Goal: Register for event/course

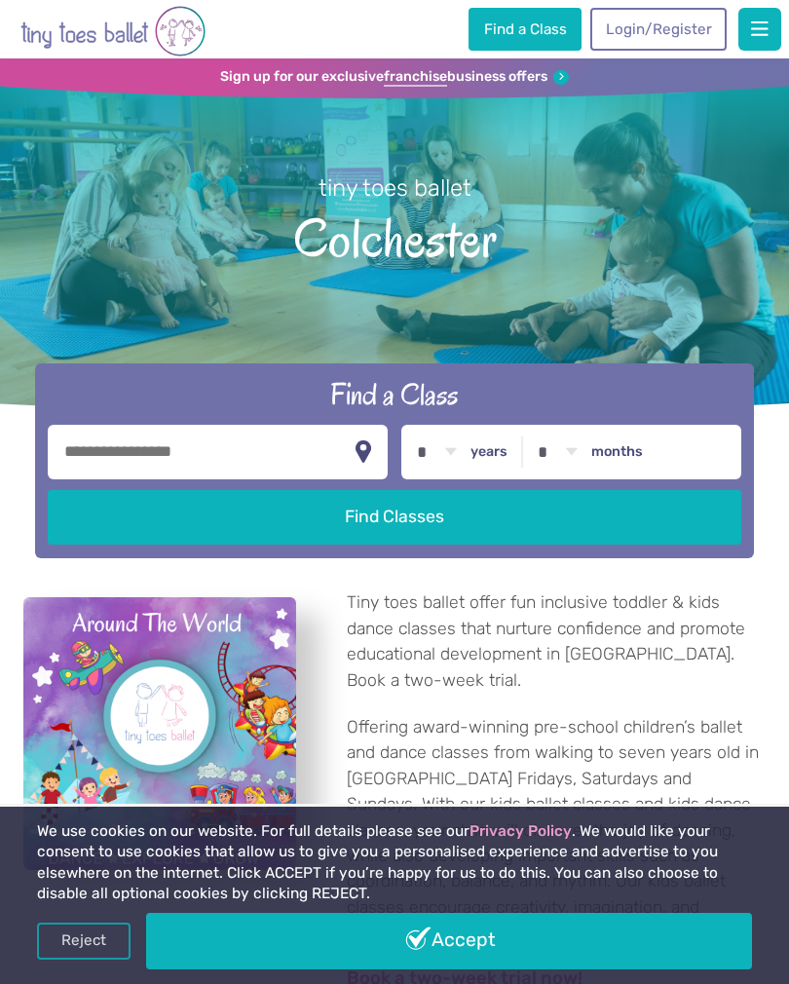
click at [540, 942] on link "Accept" at bounding box center [448, 941] width 605 height 57
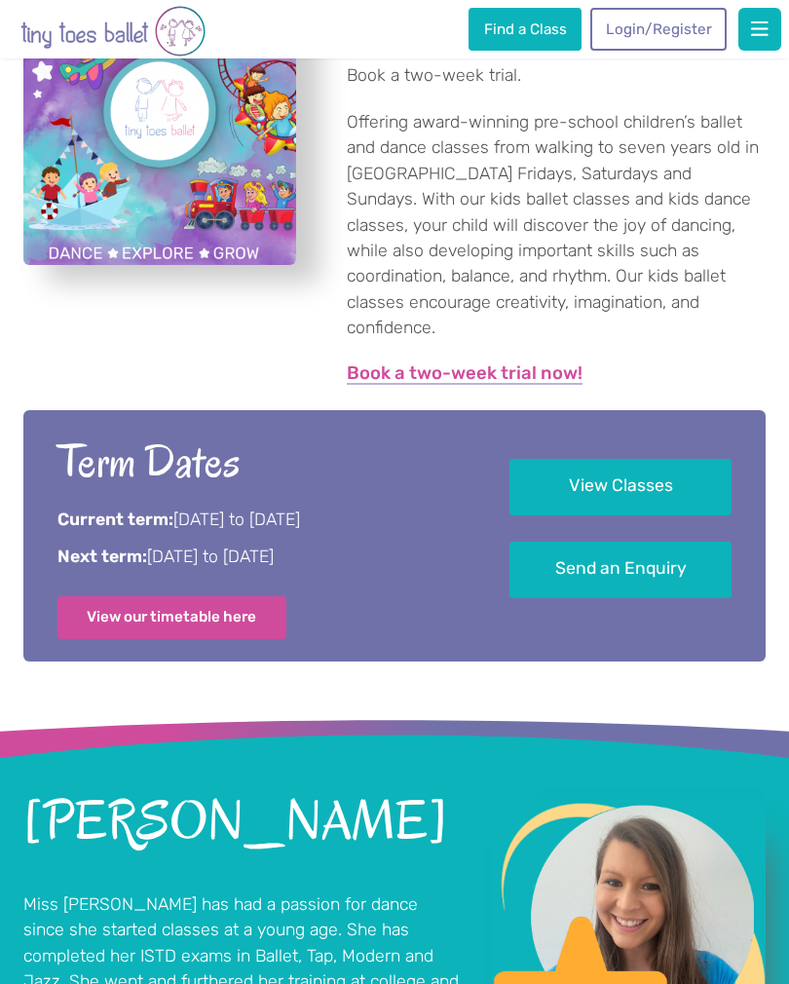
scroll to position [318, 0]
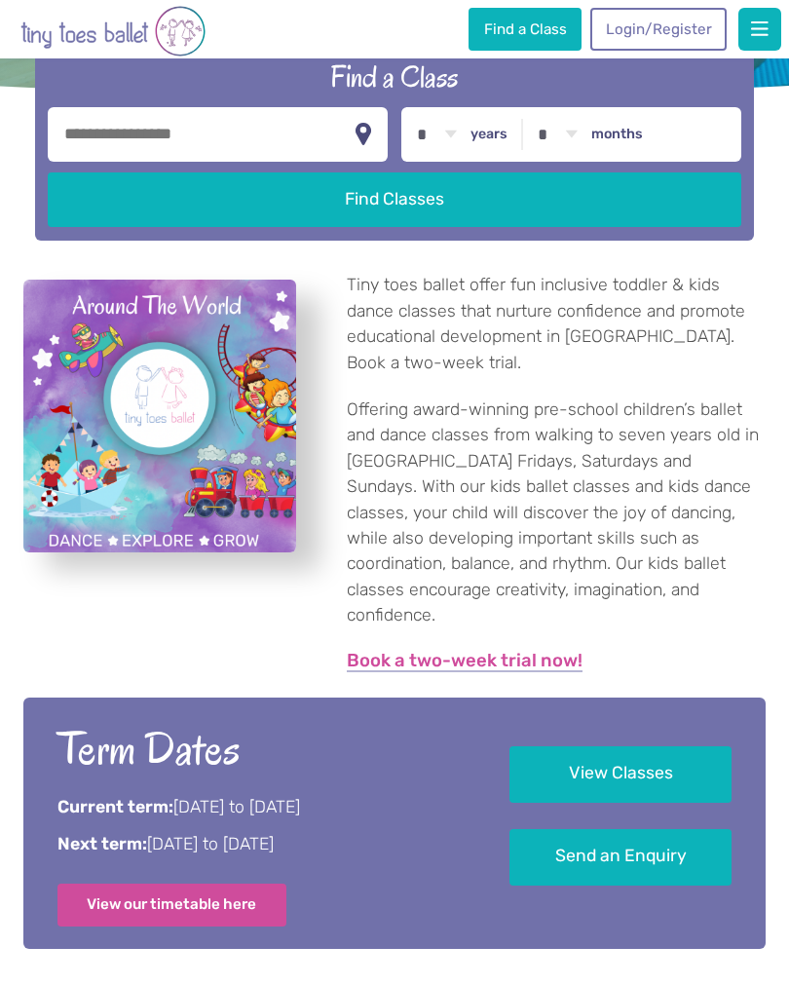
click at [367, 652] on link "Book a two-week trial now!" at bounding box center [465, 661] width 236 height 19
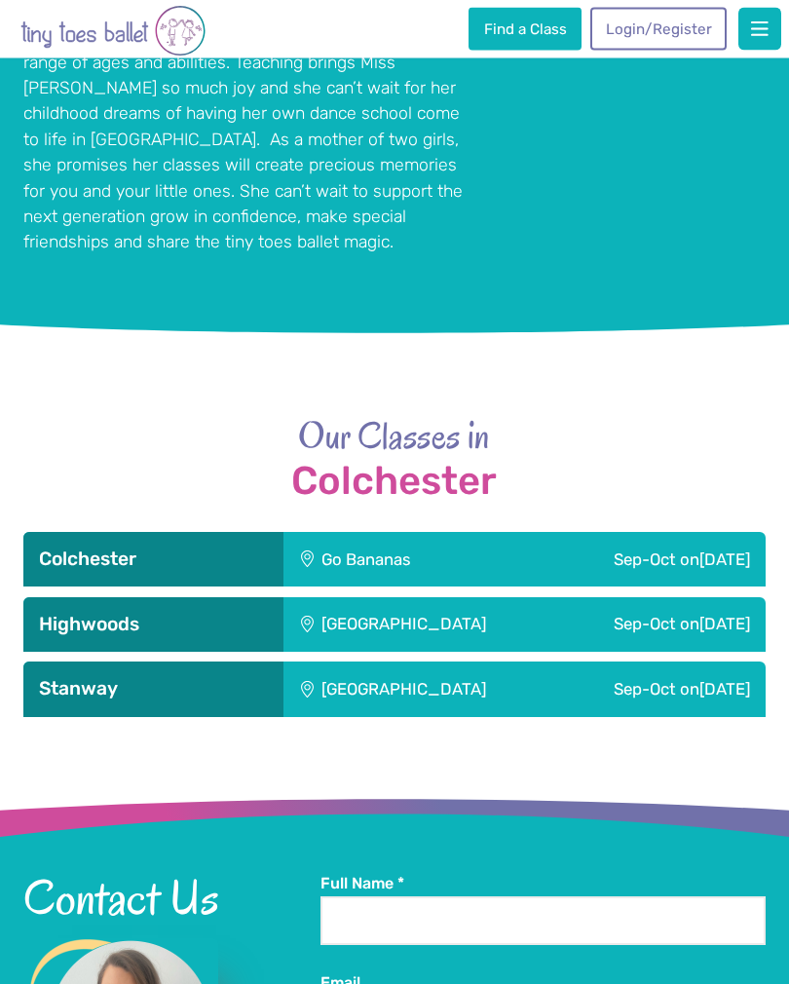
scroll to position [1697, 0]
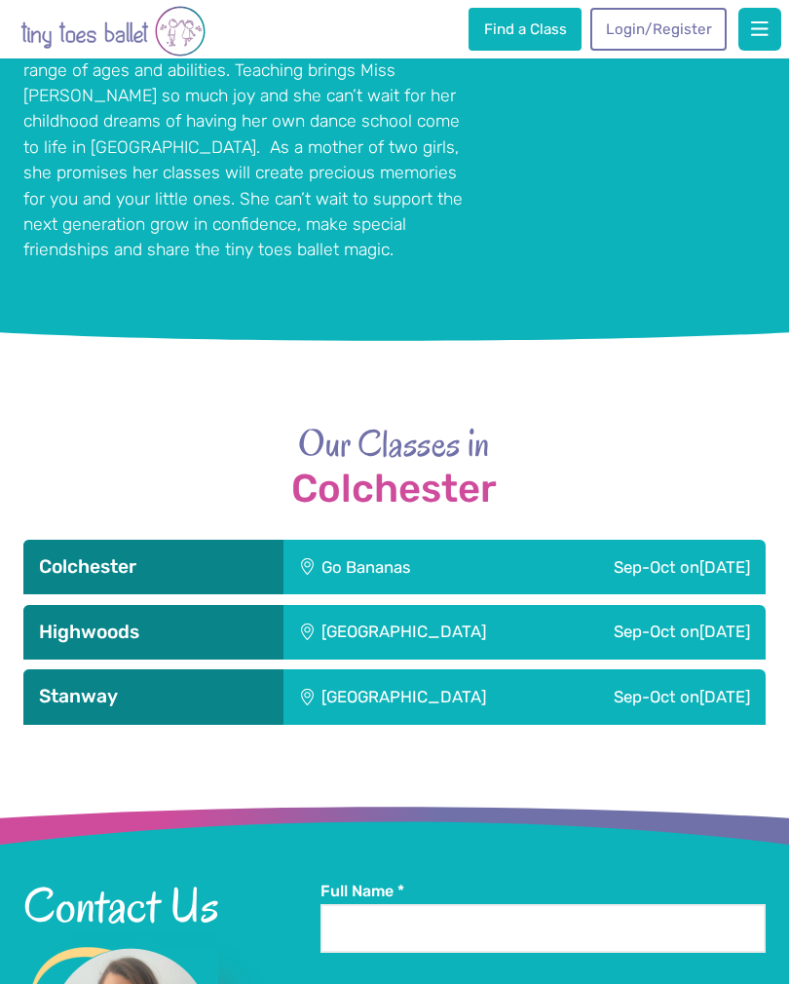
click at [306, 605] on div "[GEOGRAPHIC_DATA]" at bounding box center [420, 632] width 272 height 55
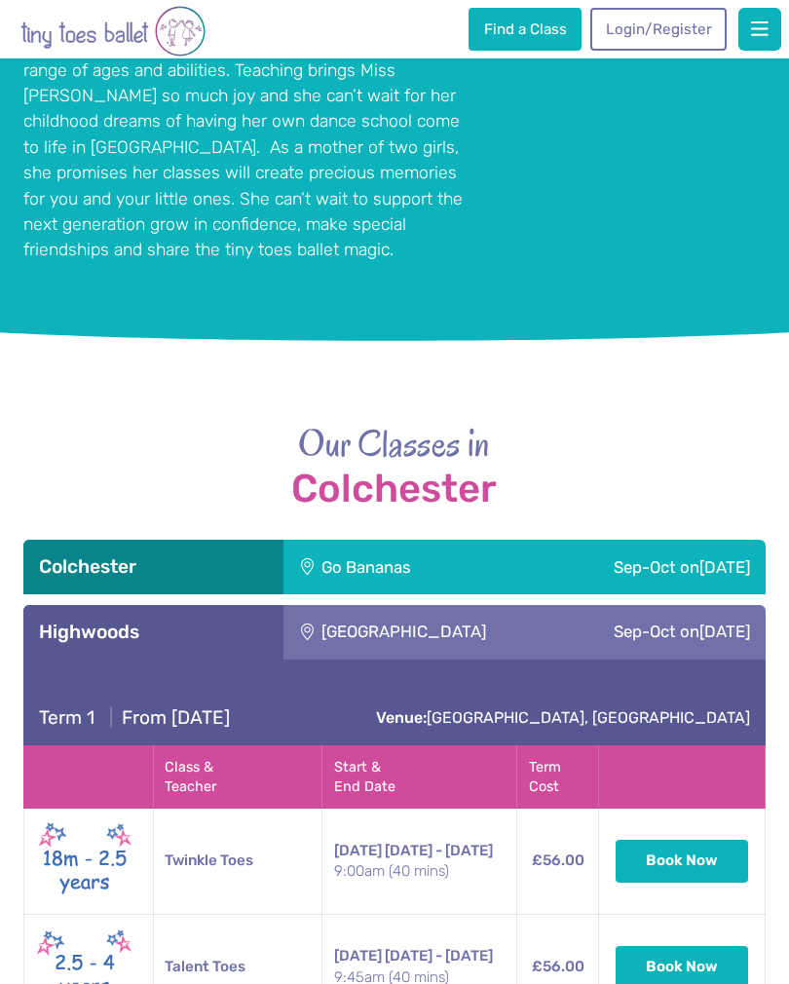
click at [86, 621] on h3 "Highwoods" at bounding box center [153, 632] width 229 height 23
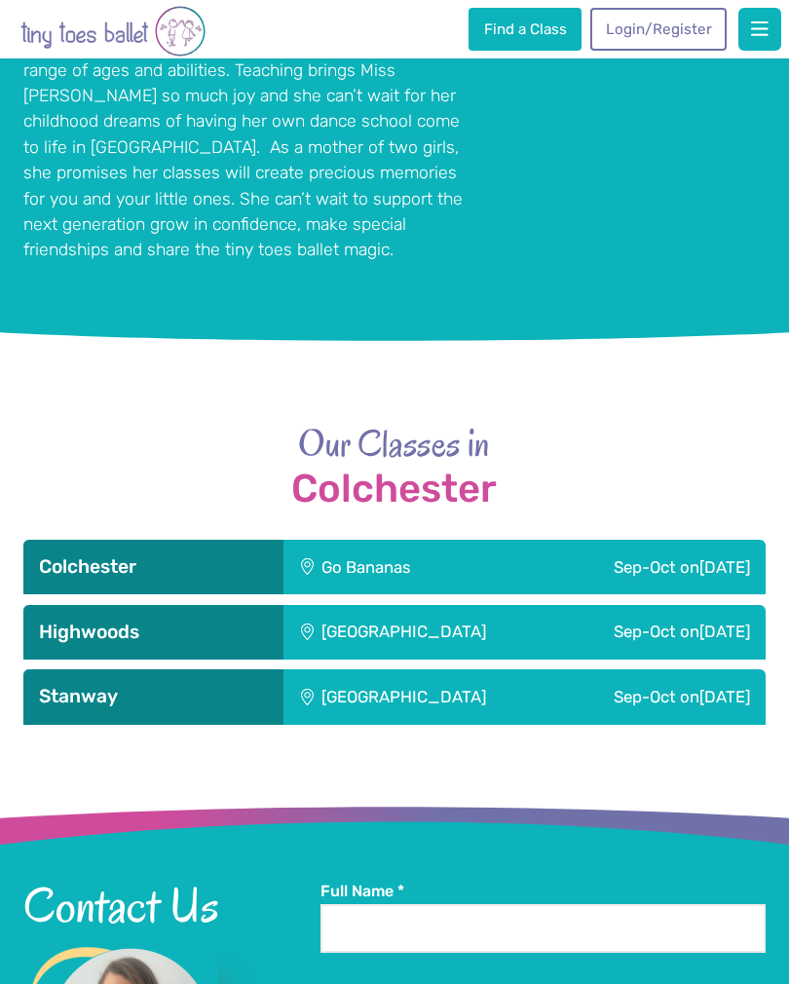
click at [81, 605] on div "Highwoods" at bounding box center [153, 632] width 260 height 55
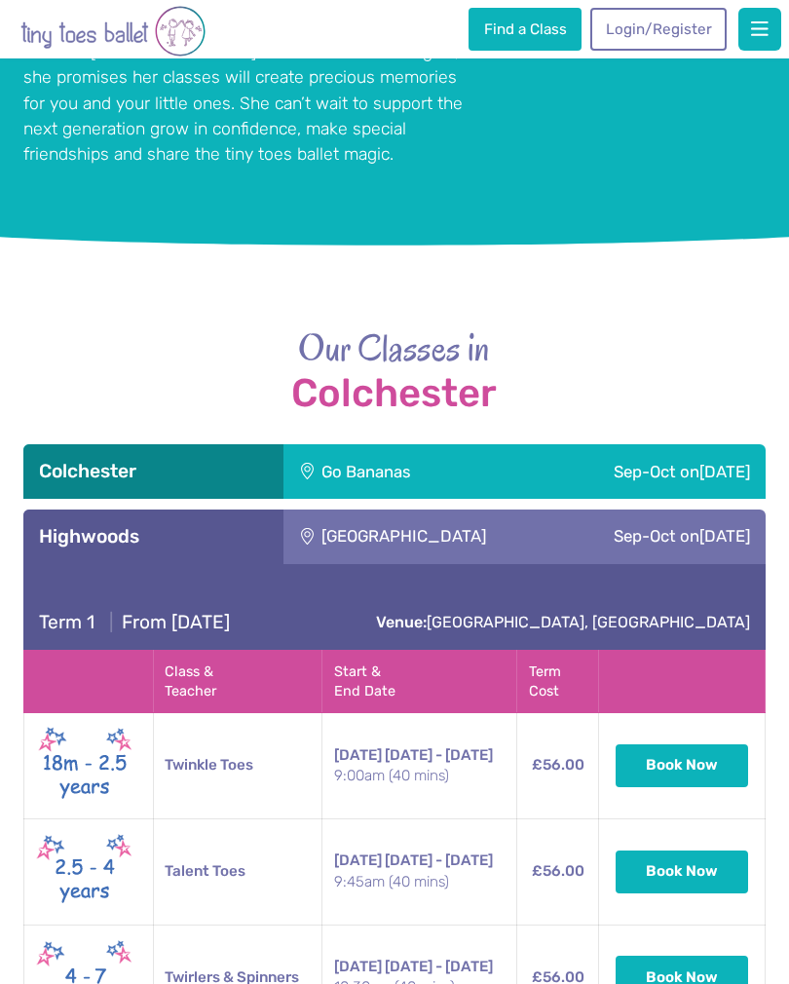
scroll to position [1771, 0]
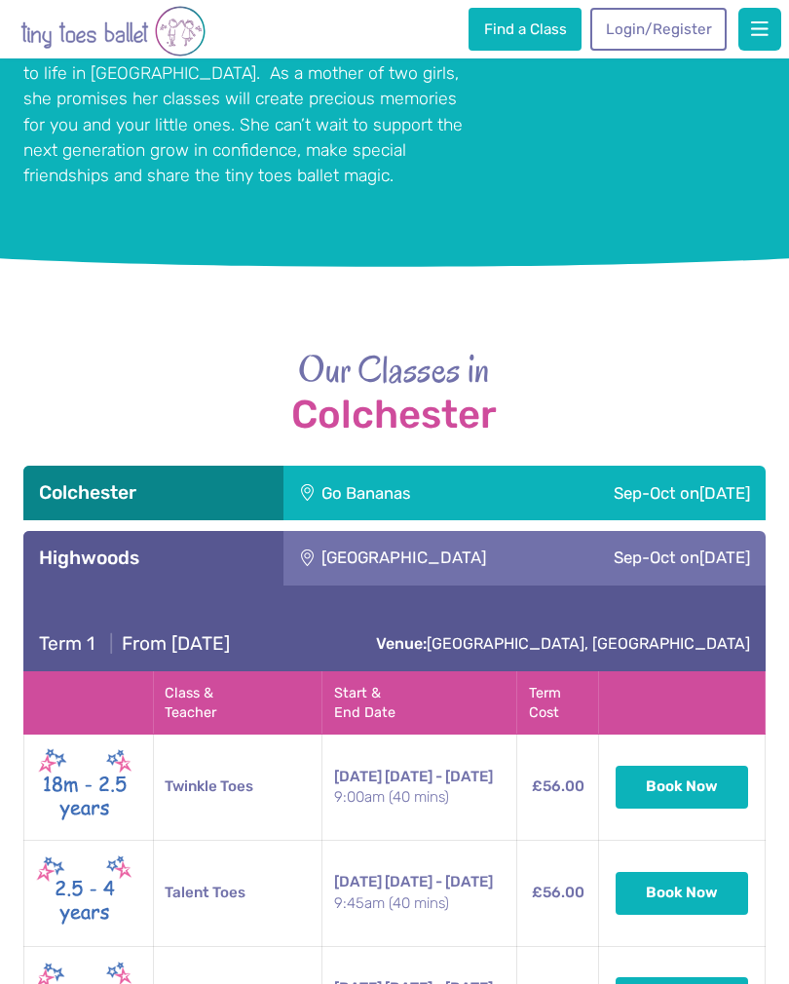
click at [65, 471] on div "Colchester" at bounding box center [153, 493] width 260 height 55
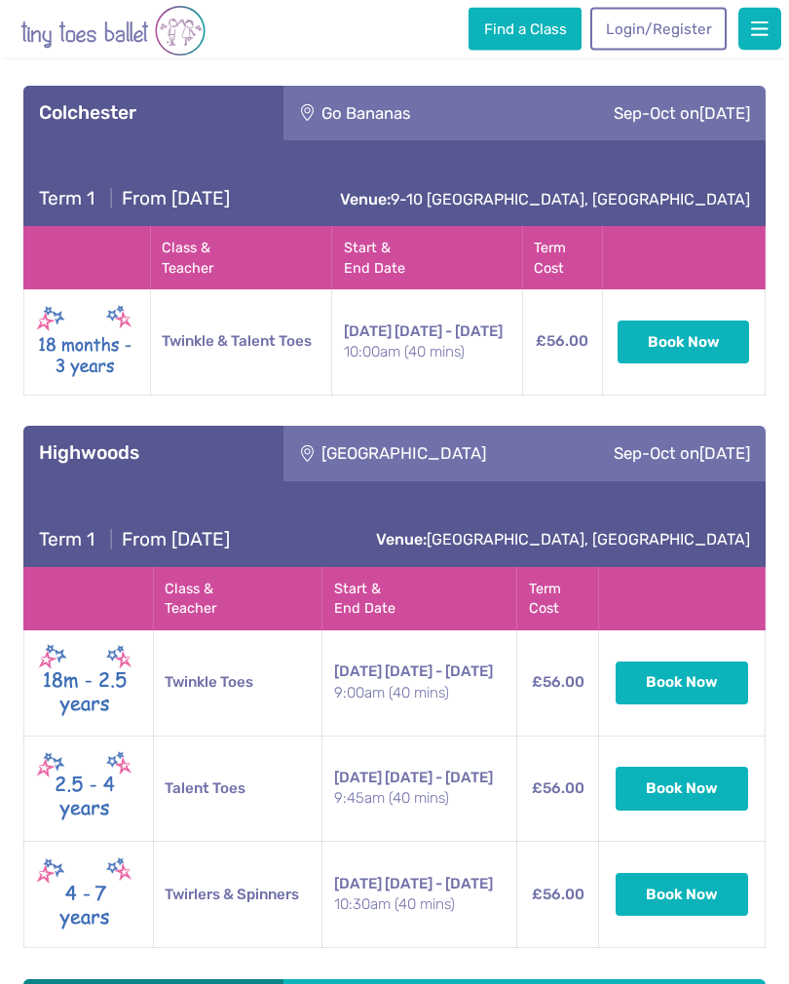
scroll to position [2151, 0]
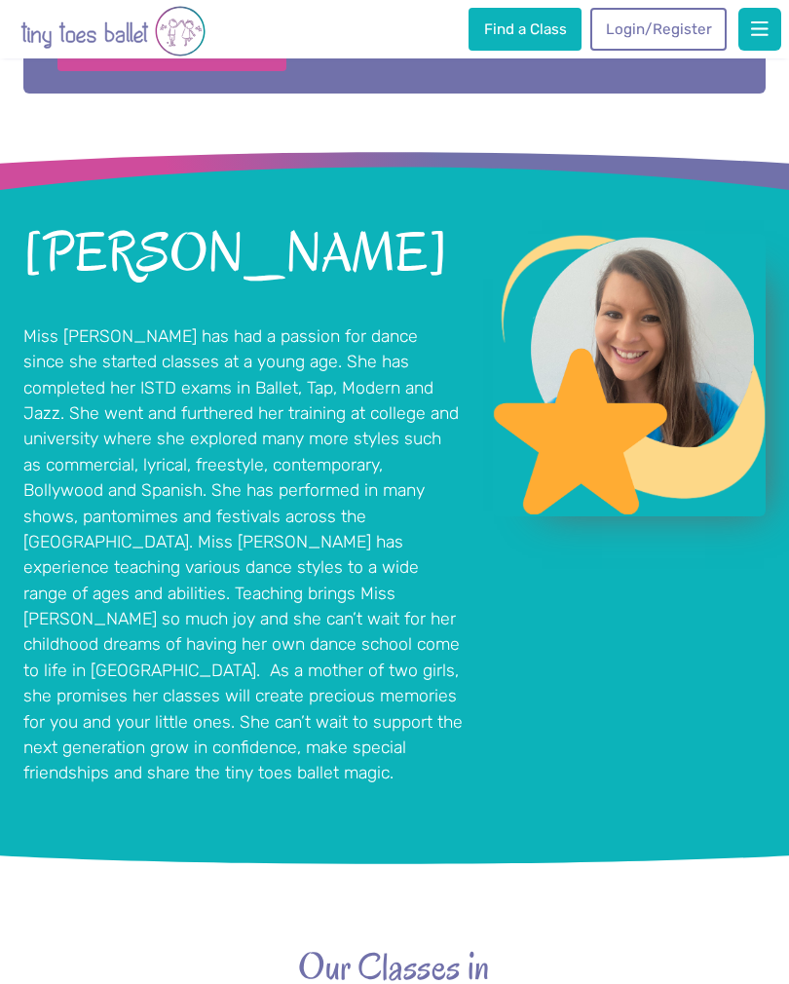
scroll to position [1172, 0]
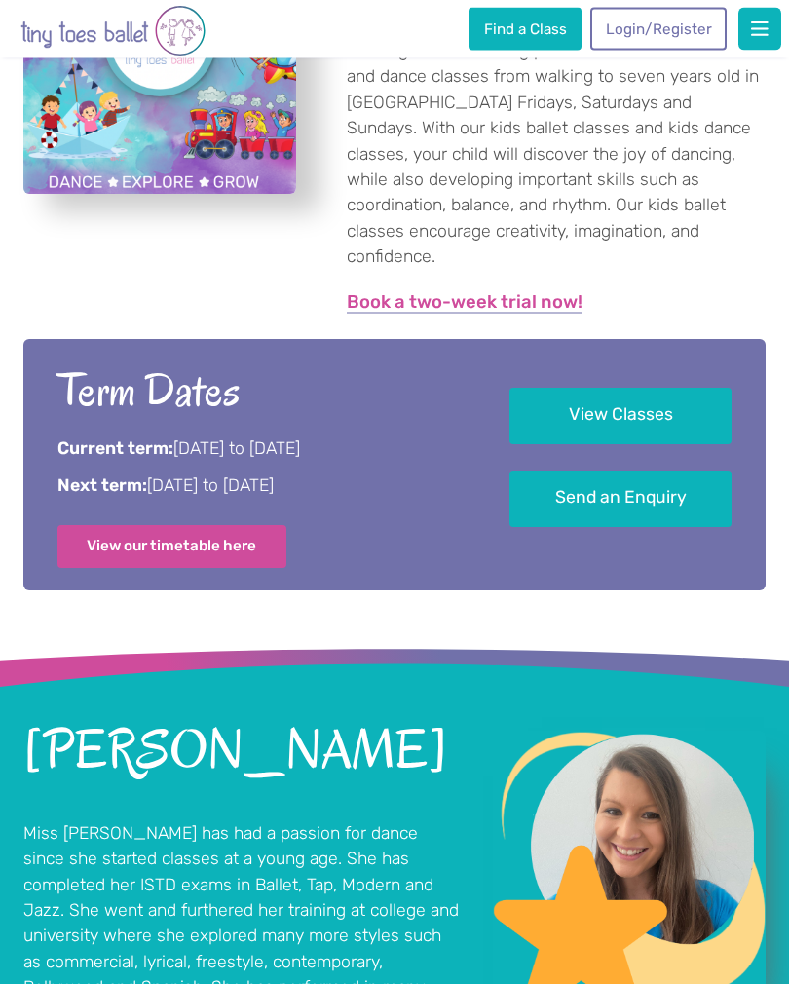
scroll to position [676, 0]
click at [134, 536] on link "View our timetable here" at bounding box center [172, 546] width 230 height 43
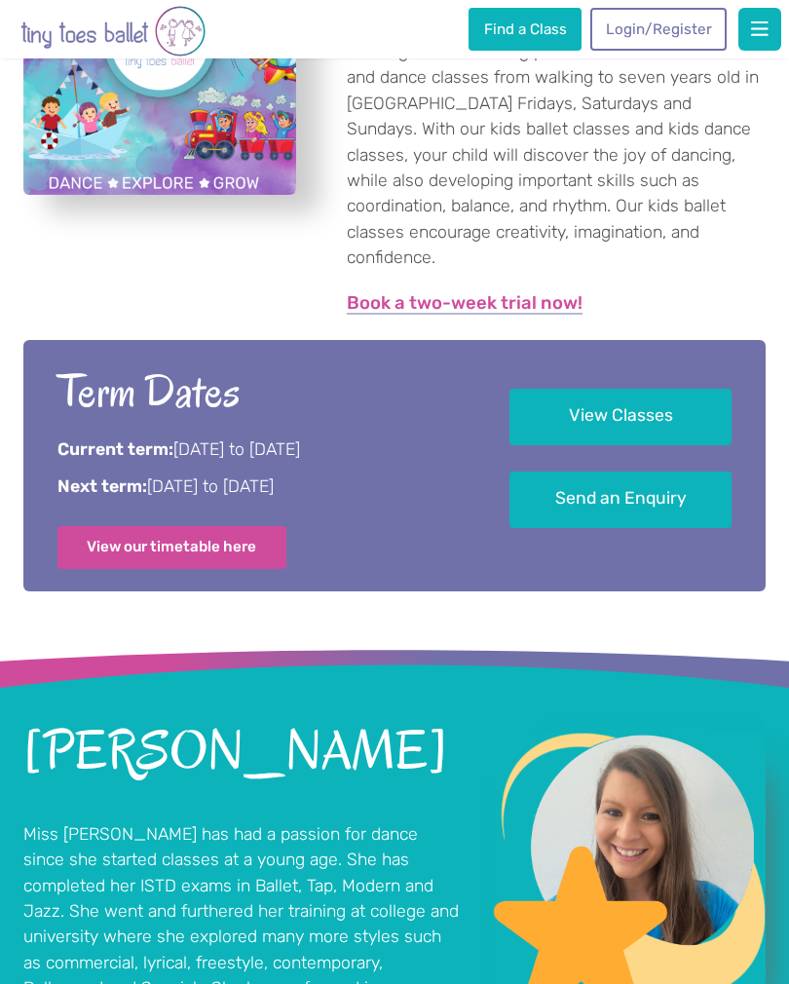
click at [538, 389] on link "View Classes" at bounding box center [621, 417] width 223 height 57
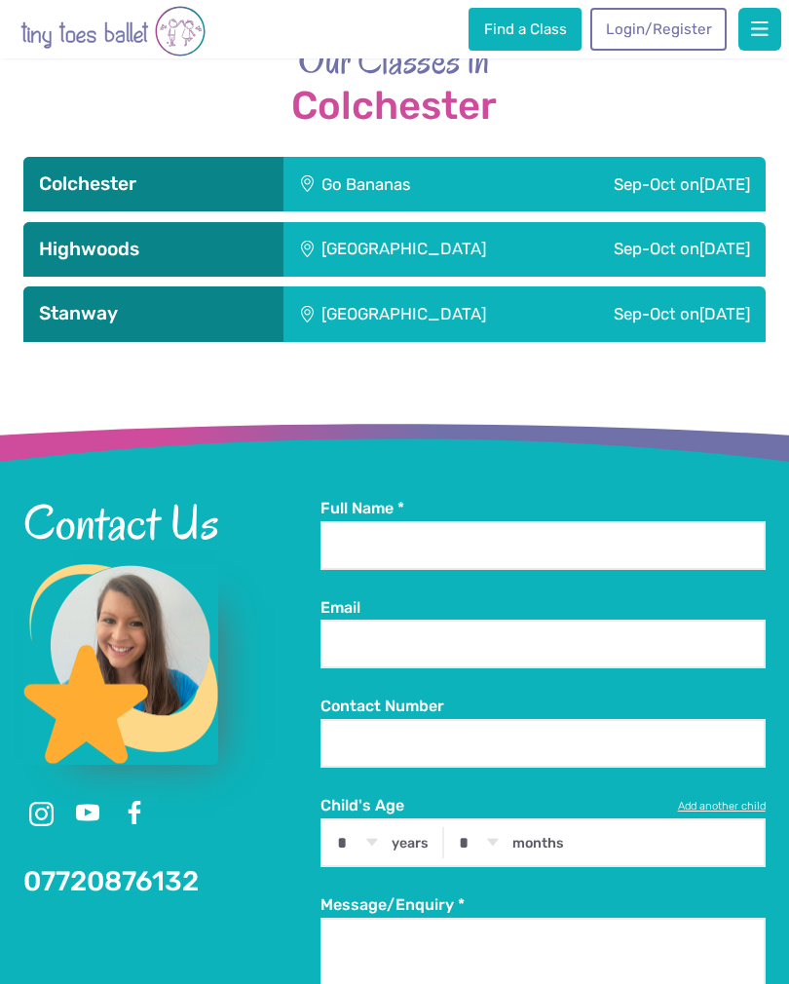
click at [57, 172] on h3 "Colchester" at bounding box center [153, 183] width 229 height 23
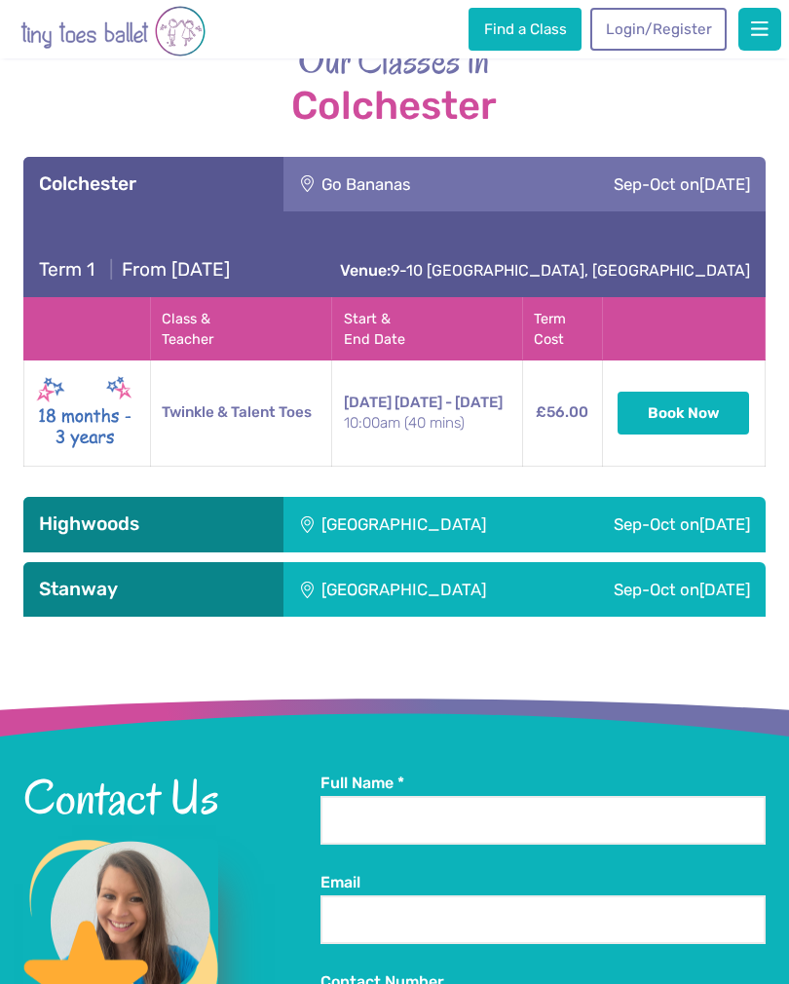
click at [50, 172] on h3 "Colchester" at bounding box center [153, 183] width 229 height 23
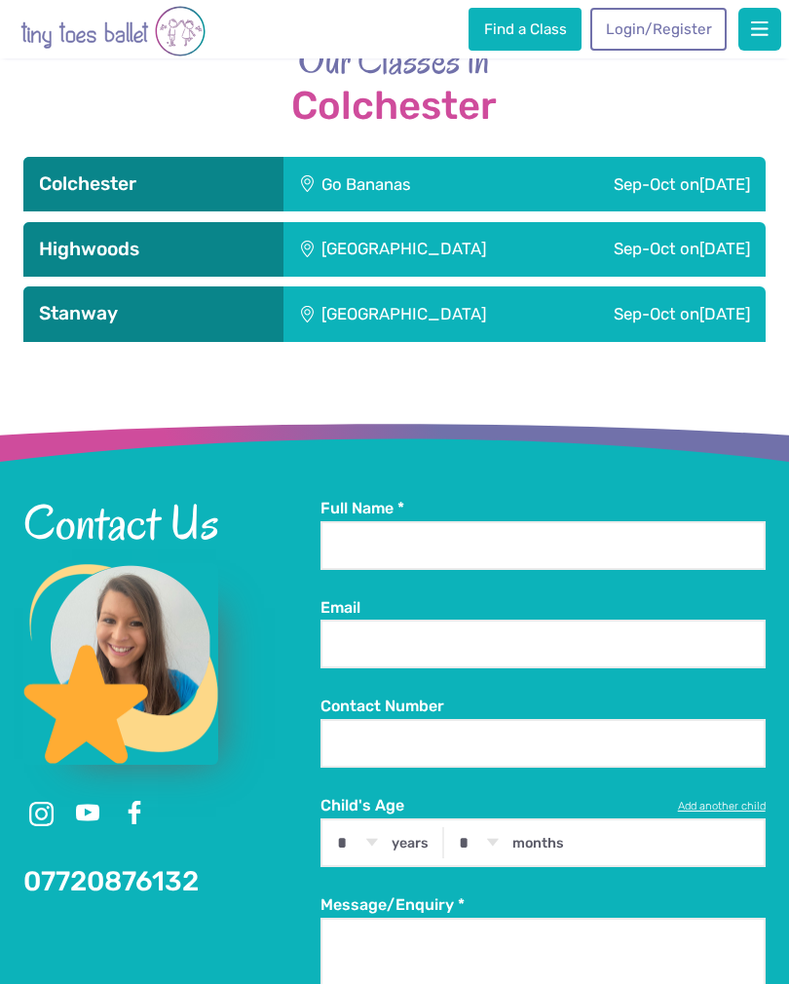
click at [71, 238] on h3 "Highwoods" at bounding box center [153, 249] width 229 height 23
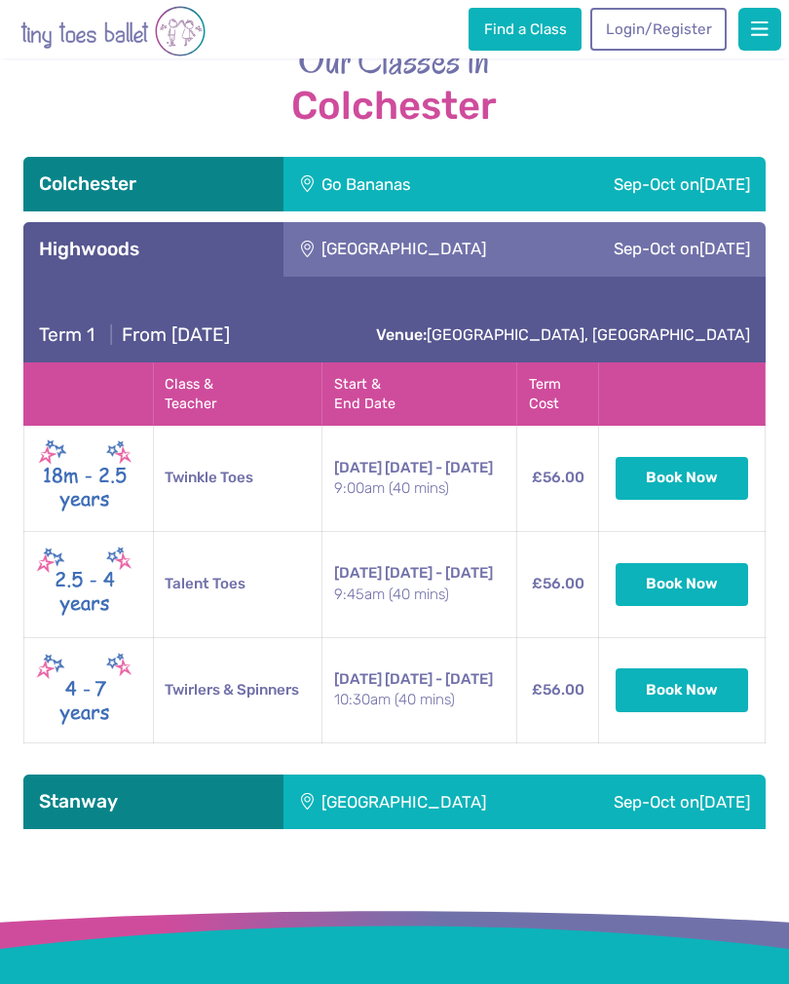
click at [64, 236] on div "Highwoods" at bounding box center [153, 249] width 260 height 55
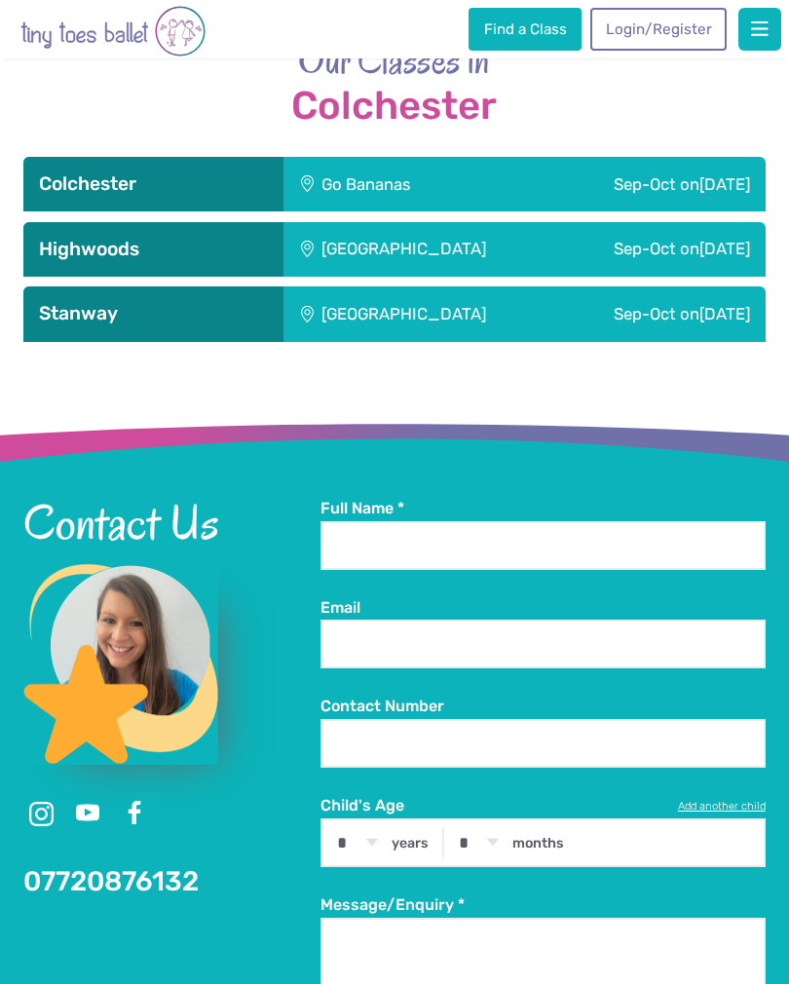
click at [72, 302] on h3 "Stanway" at bounding box center [153, 313] width 229 height 23
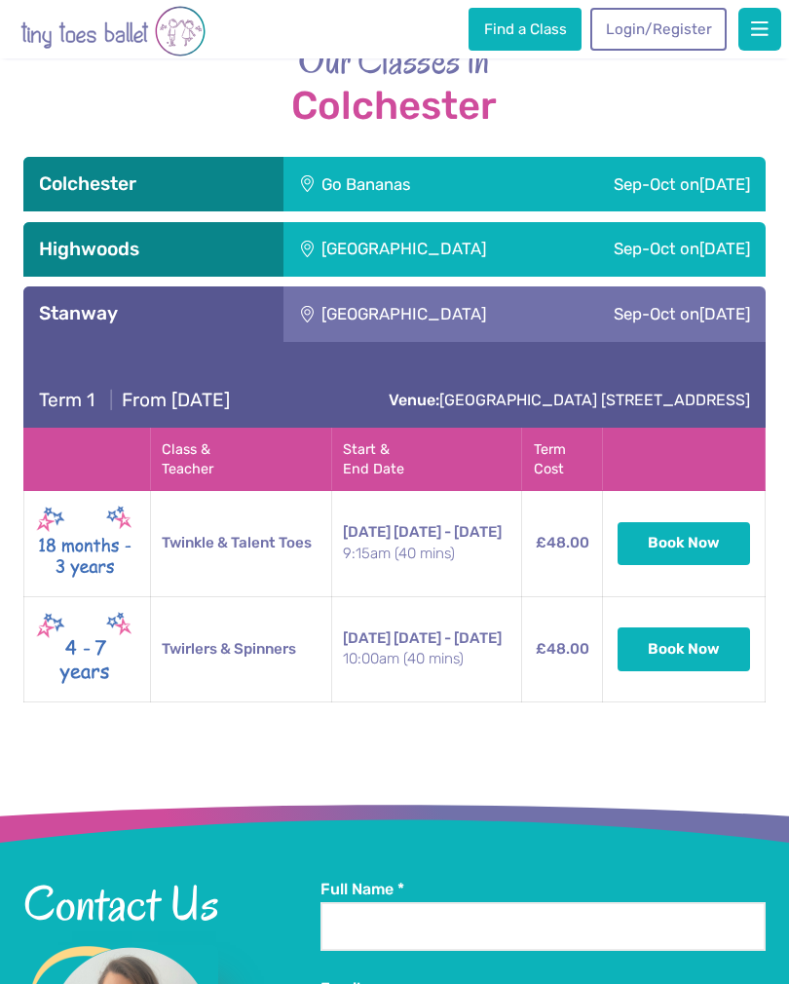
click at [63, 302] on h3 "Stanway" at bounding box center [153, 313] width 229 height 23
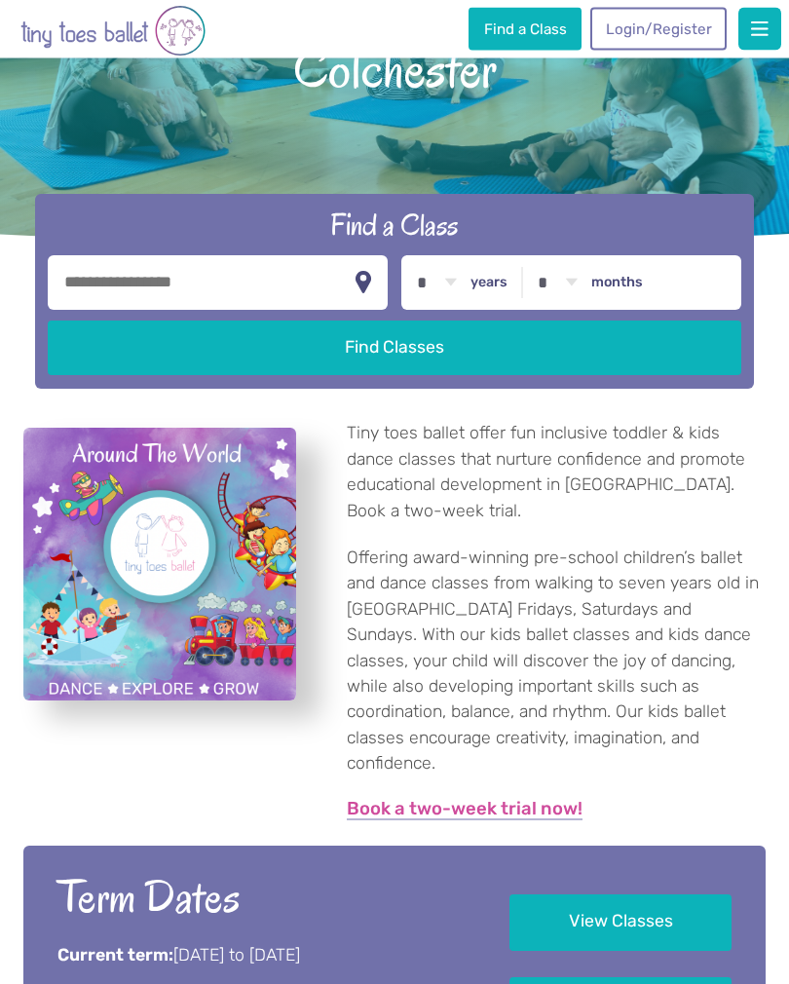
scroll to position [0, 0]
